Goal: Information Seeking & Learning: Learn about a topic

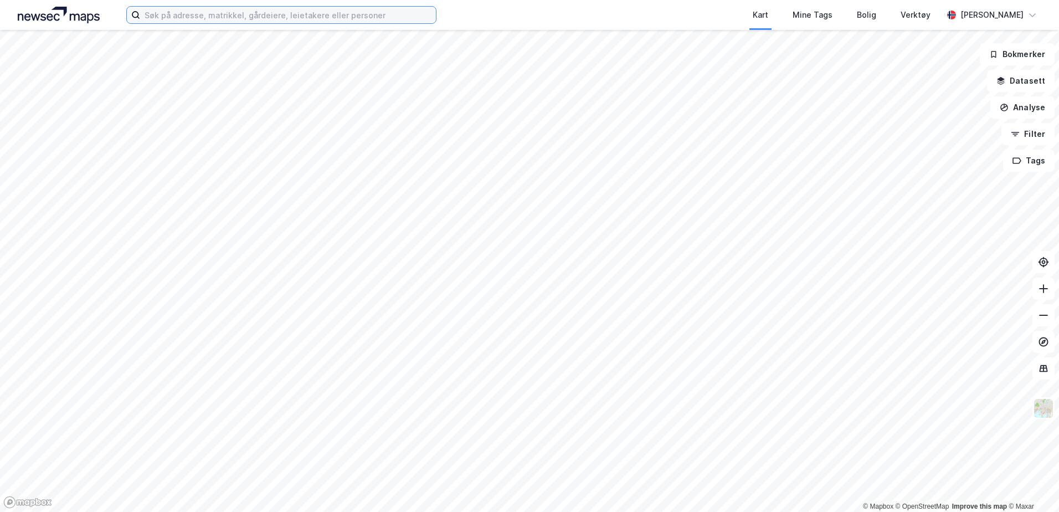
click at [221, 15] on input at bounding box center [288, 15] width 296 height 17
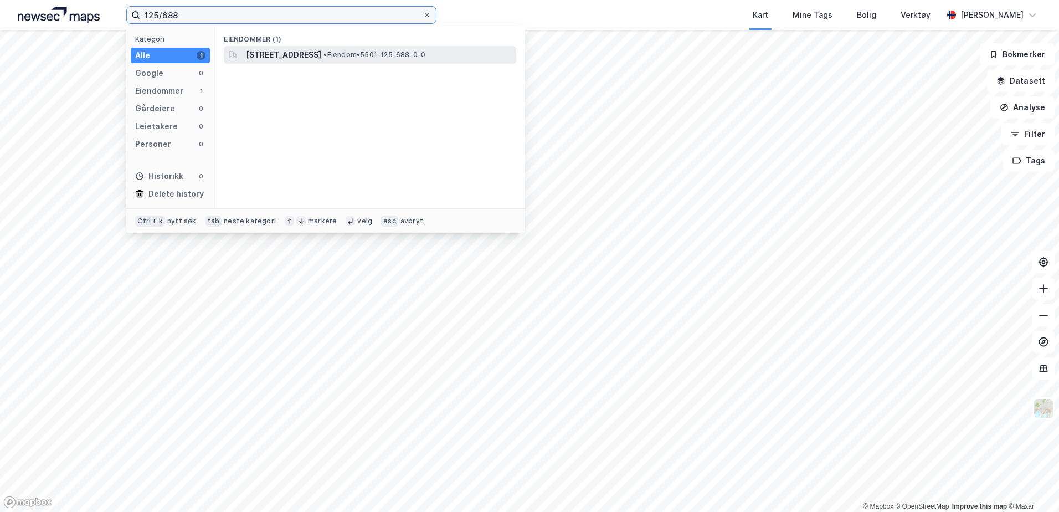
type input "125/688"
click at [311, 54] on span "[STREET_ADDRESS]" at bounding box center [283, 54] width 75 height 13
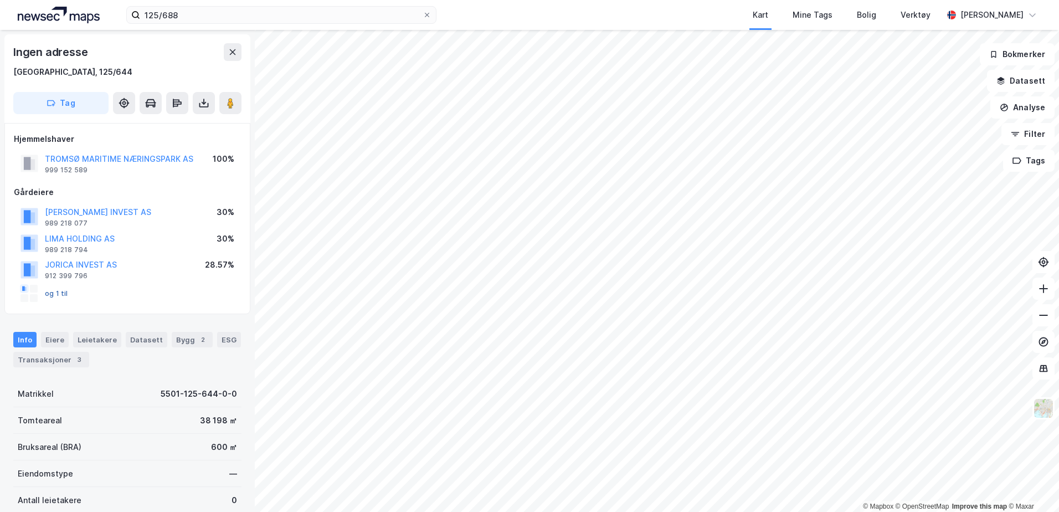
click at [0, 0] on button "og 1 til" at bounding box center [0, 0] width 0 height 0
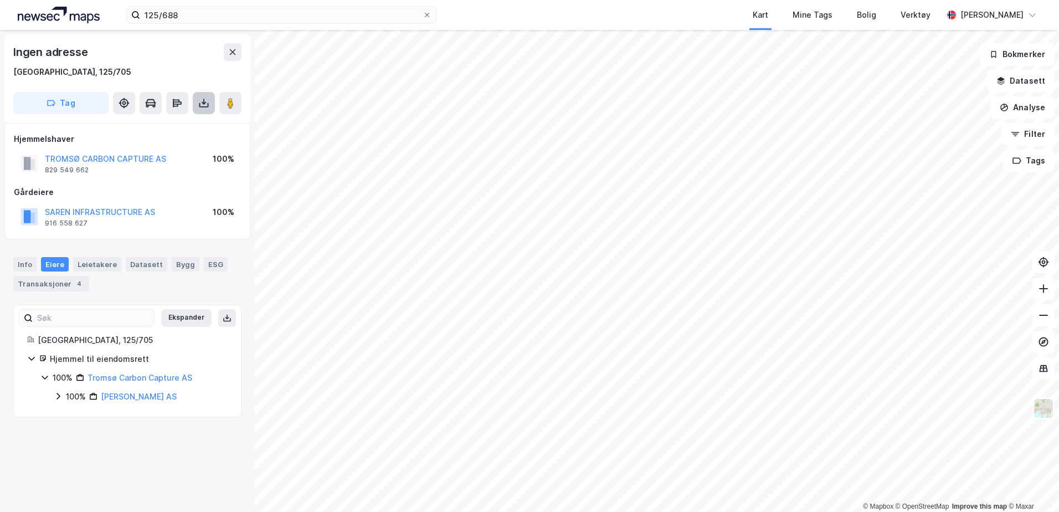
click at [206, 103] on icon at bounding box center [203, 103] width 11 height 11
click at [186, 121] on div "Last ned grunnbok" at bounding box center [156, 125] width 118 height 18
click at [95, 264] on div "Leietakere" at bounding box center [97, 264] width 48 height 14
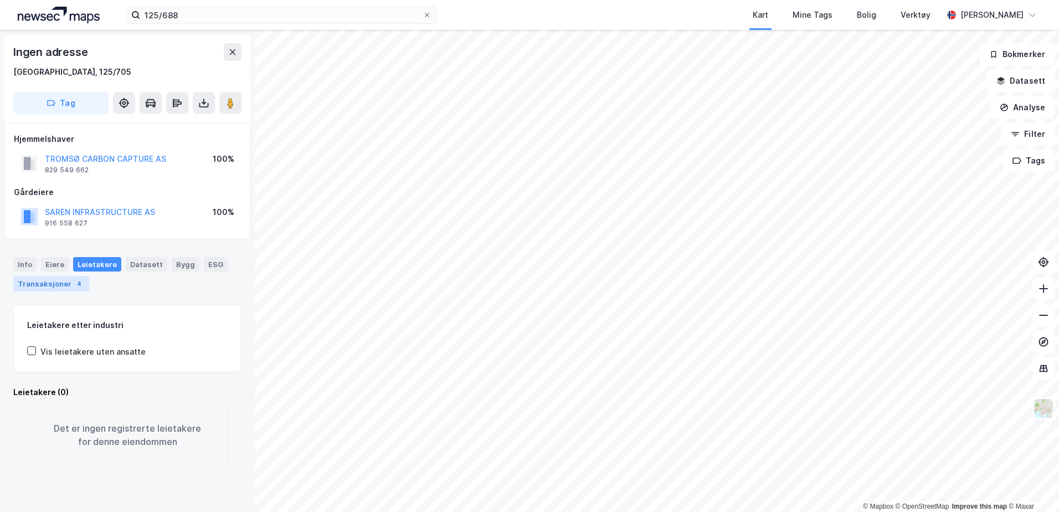
click at [63, 281] on div "Transaksjoner 4" at bounding box center [51, 284] width 76 height 16
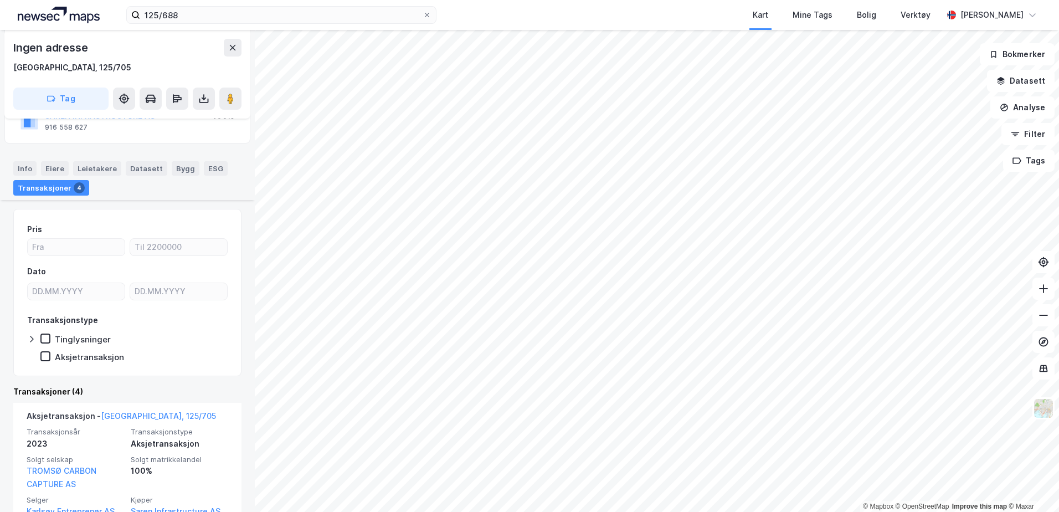
scroll to position [185, 0]
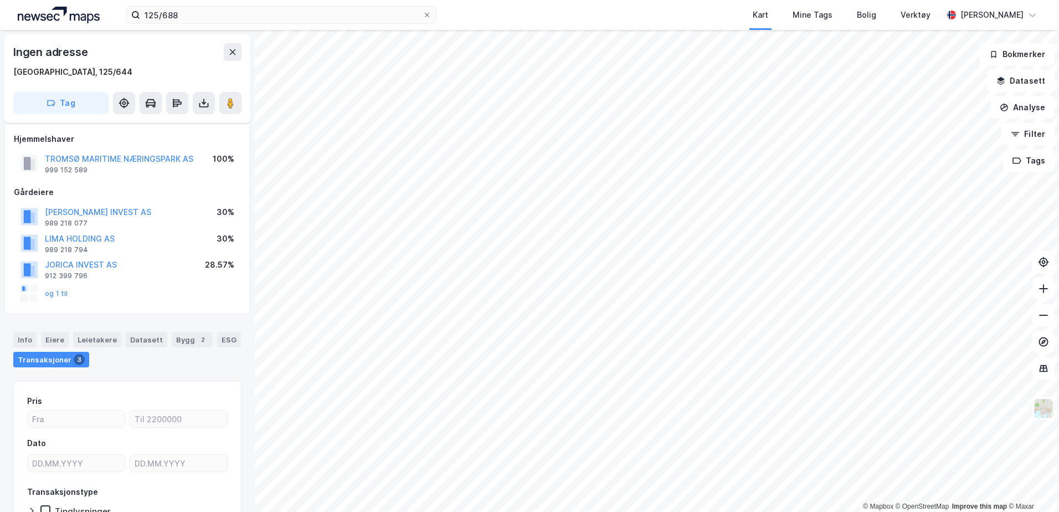
scroll to position [76, 0]
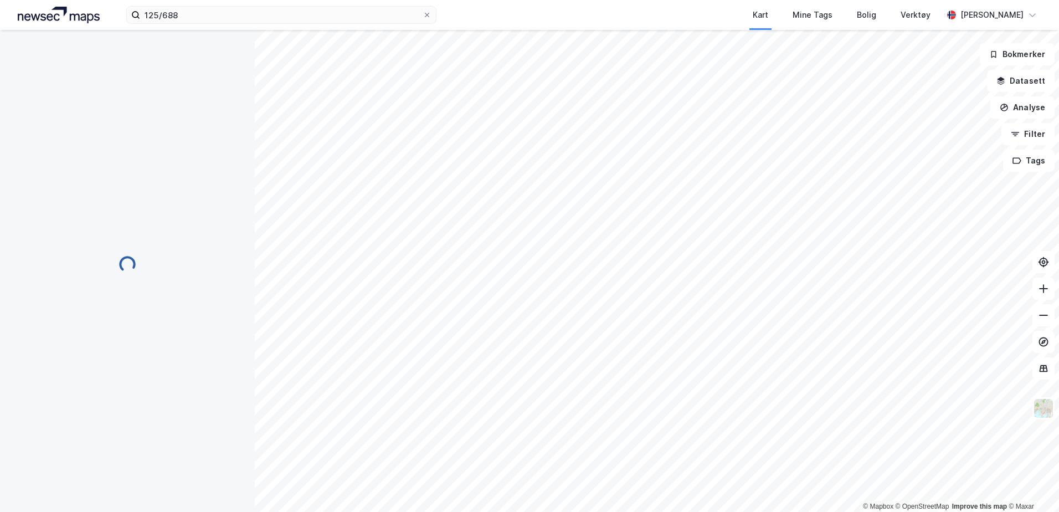
scroll to position [54, 0]
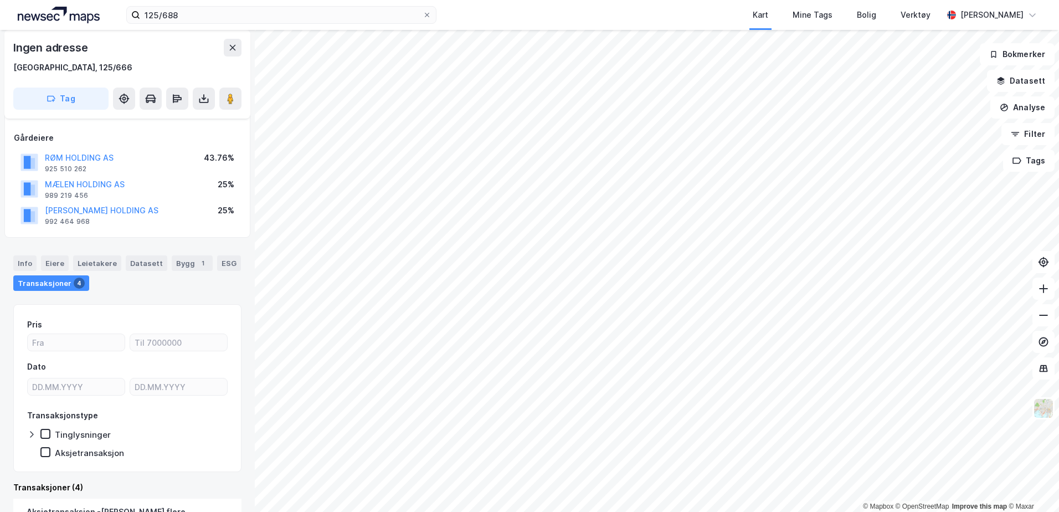
scroll to position [54, 0]
